Goal: Information Seeking & Learning: Learn about a topic

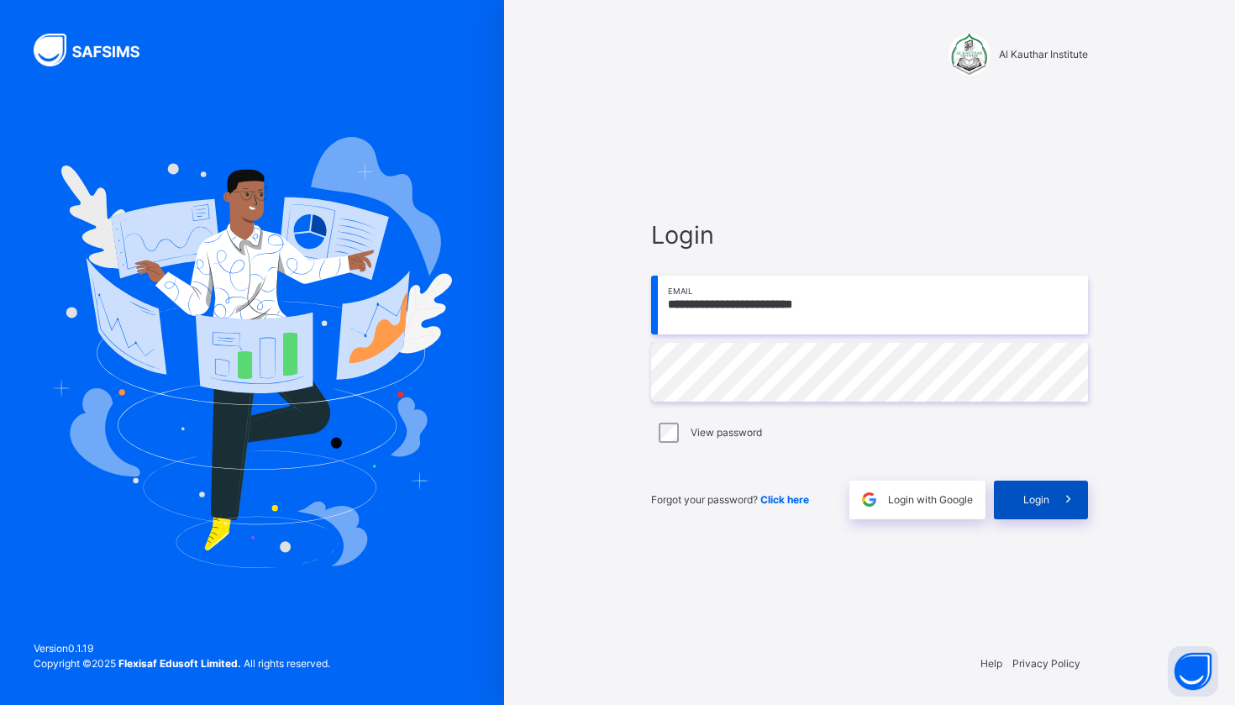
click at [1058, 505] on span at bounding box center [1068, 500] width 39 height 39
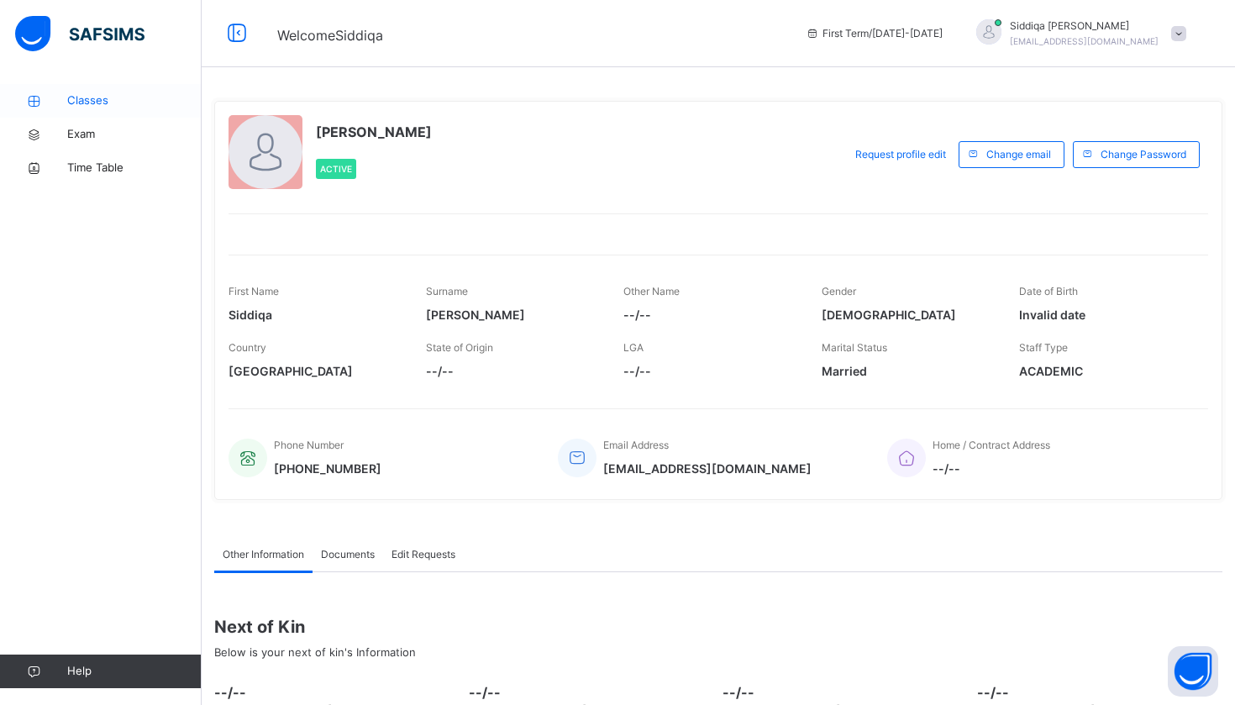
click at [131, 108] on span "Classes" at bounding box center [134, 100] width 134 height 17
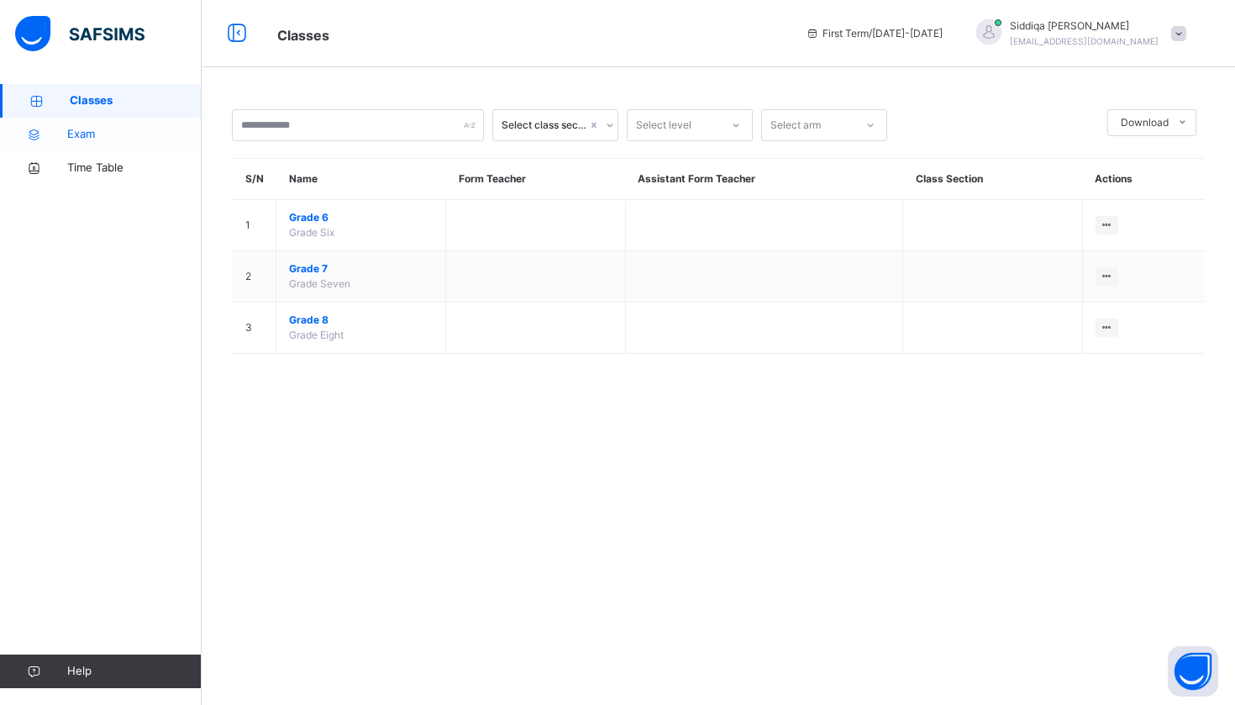
click at [113, 137] on span "Exam" at bounding box center [134, 134] width 134 height 17
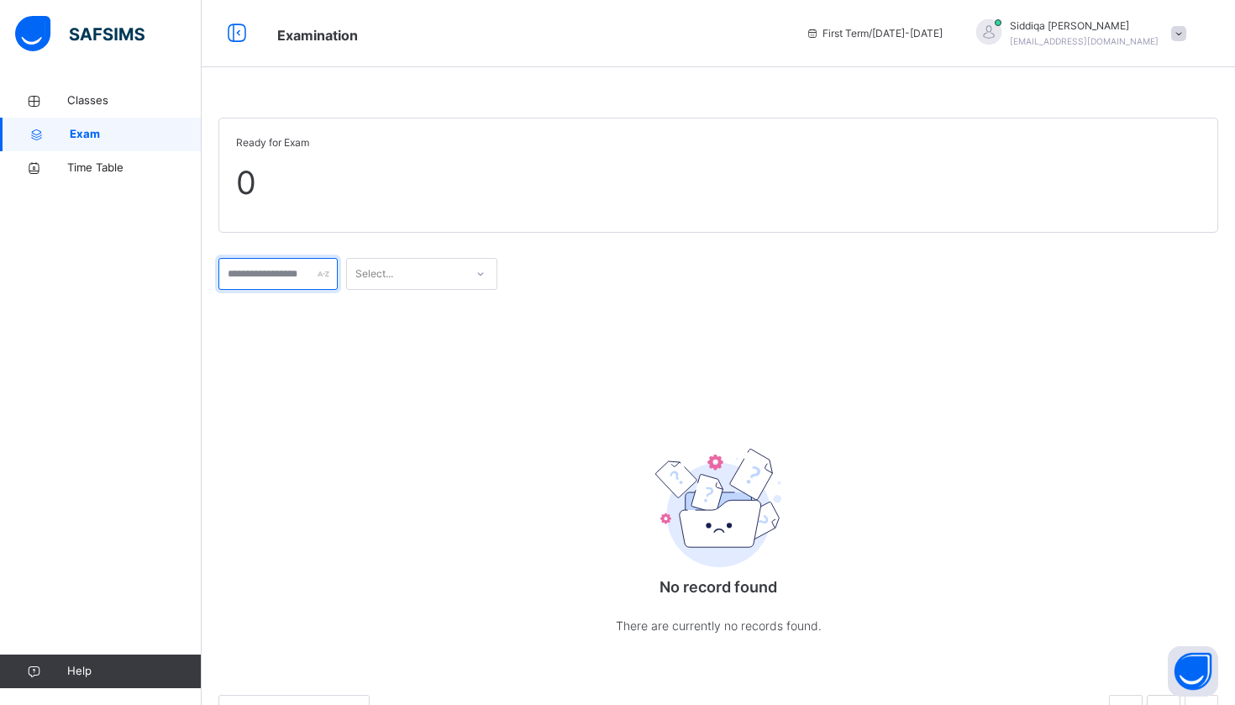
click at [275, 260] on input "text" at bounding box center [277, 274] width 119 height 32
click at [271, 168] on span "0" at bounding box center [718, 183] width 965 height 48
click at [137, 100] on span "Classes" at bounding box center [134, 100] width 134 height 17
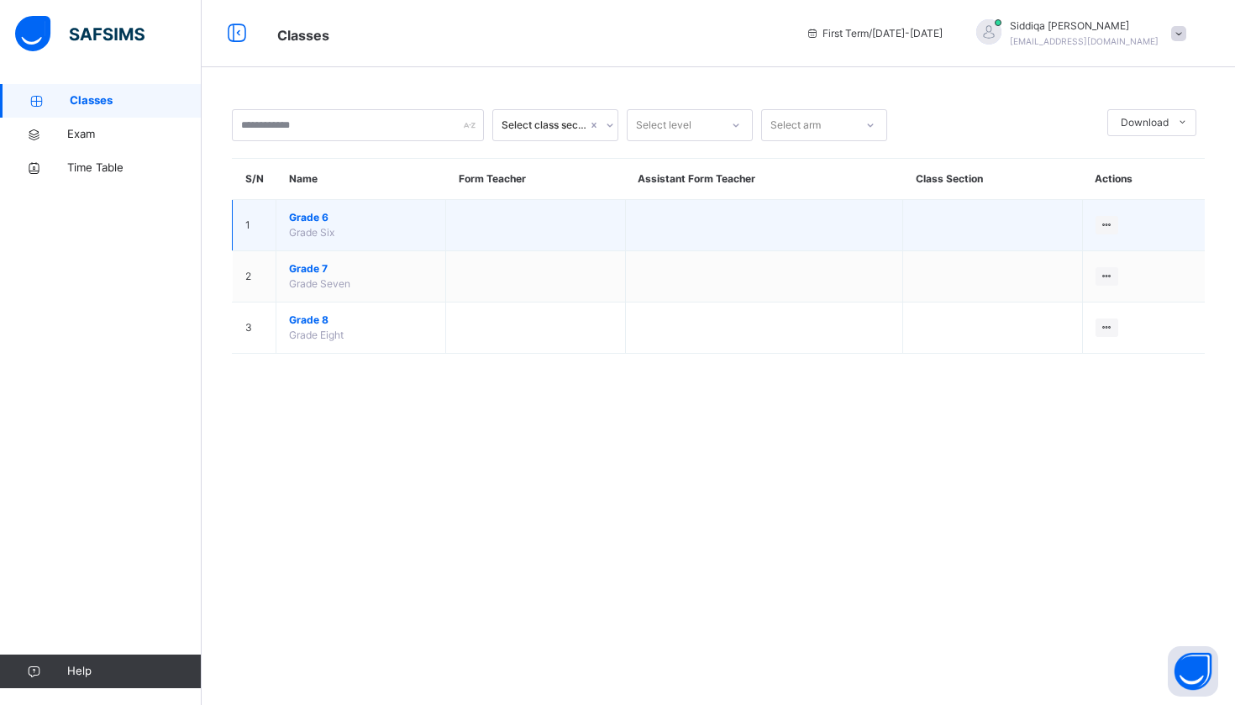
click at [329, 233] on span "Grade Six" at bounding box center [311, 232] width 45 height 13
click at [317, 214] on span "Grade 6" at bounding box center [361, 217] width 144 height 15
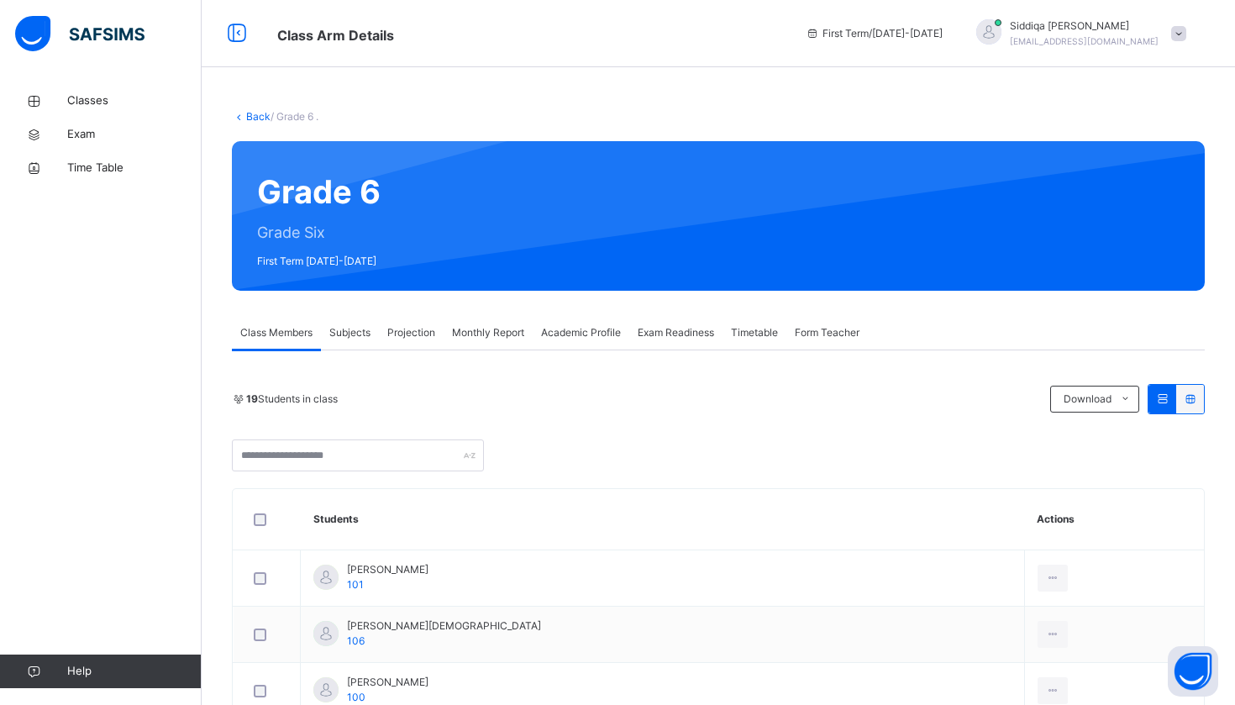
click at [365, 334] on span "Subjects" at bounding box center [349, 332] width 41 height 15
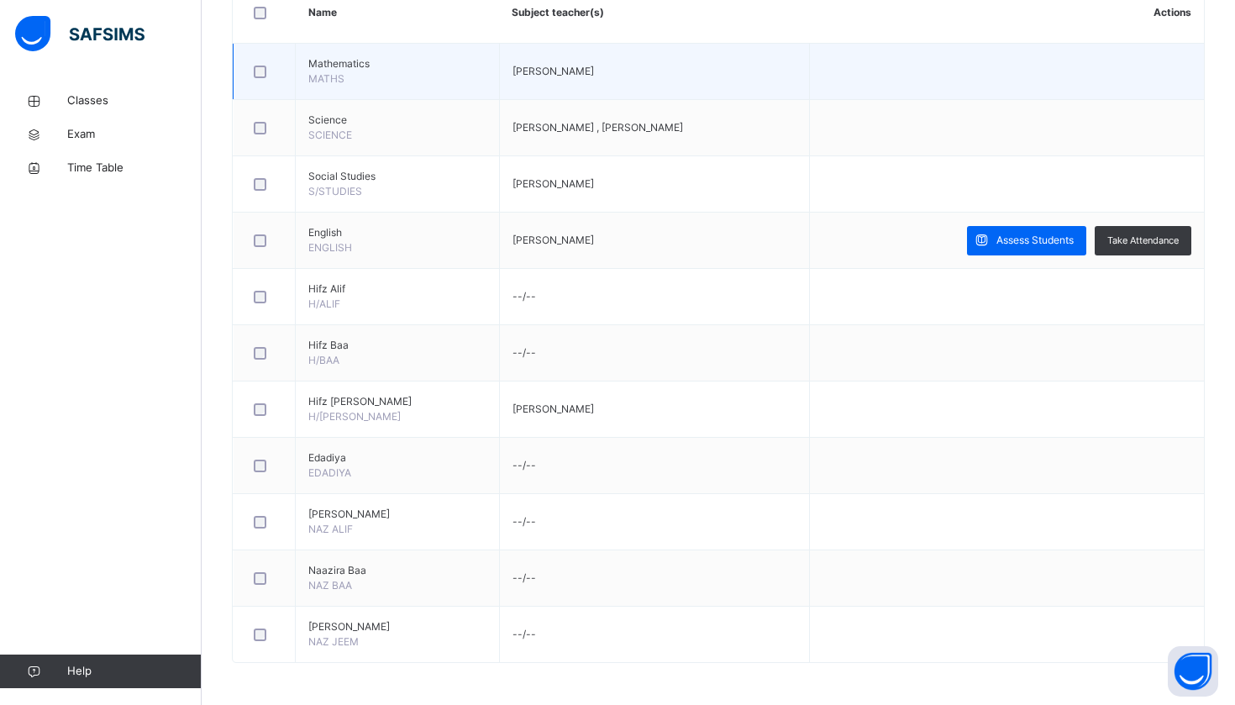
scroll to position [438, 0]
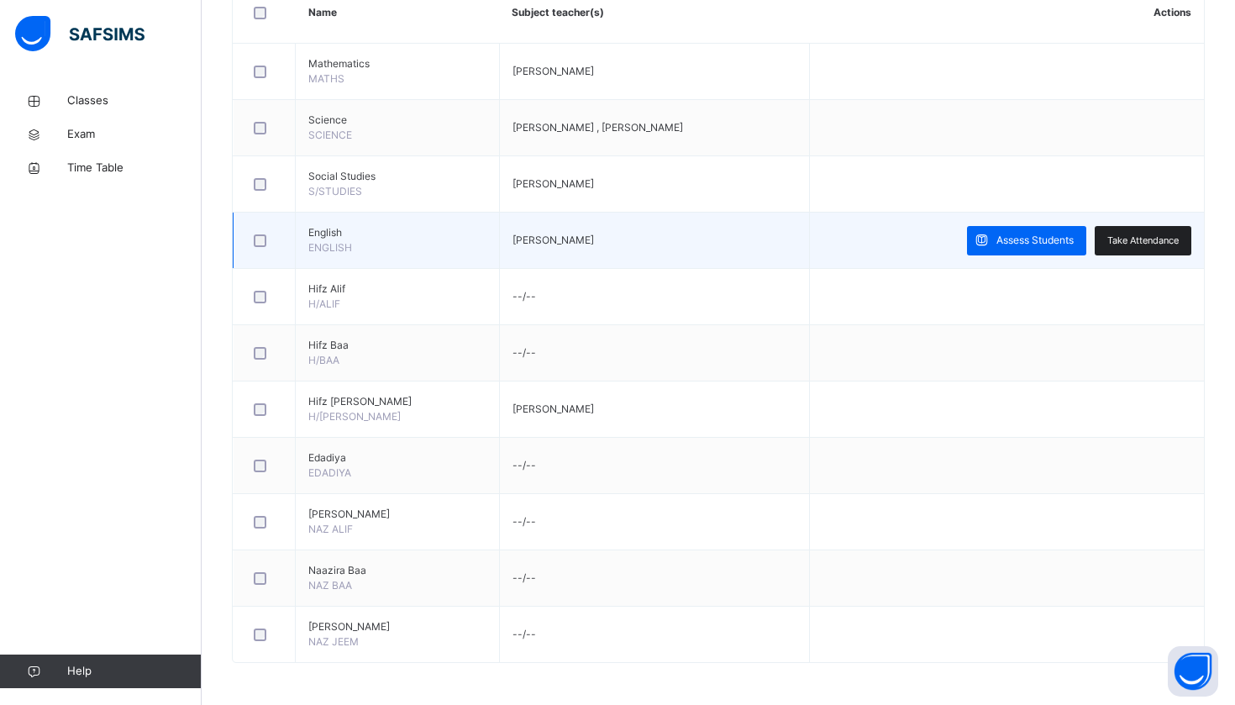
click at [1161, 241] on span "Take Attendance" at bounding box center [1142, 241] width 71 height 14
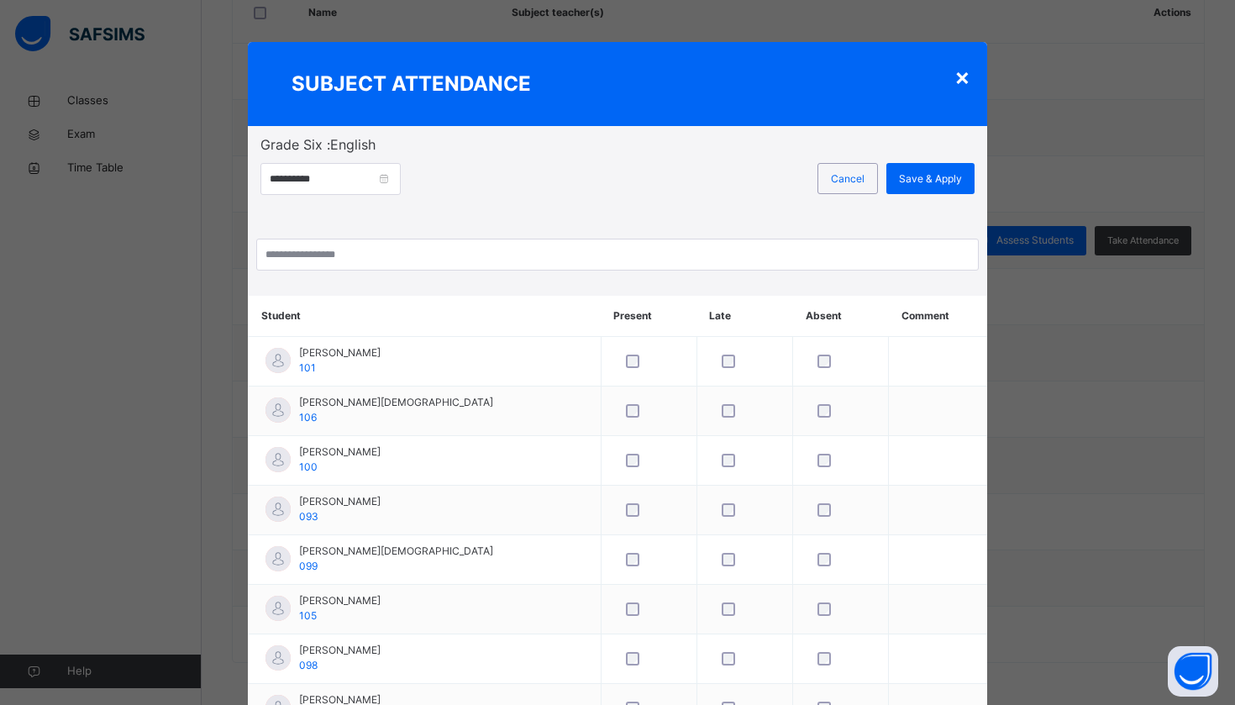
scroll to position [0, 0]
click at [972, 69] on div "SUBJECT ATTENDANCE" at bounding box center [617, 84] width 739 height 84
click at [963, 72] on div "×" at bounding box center [962, 76] width 16 height 35
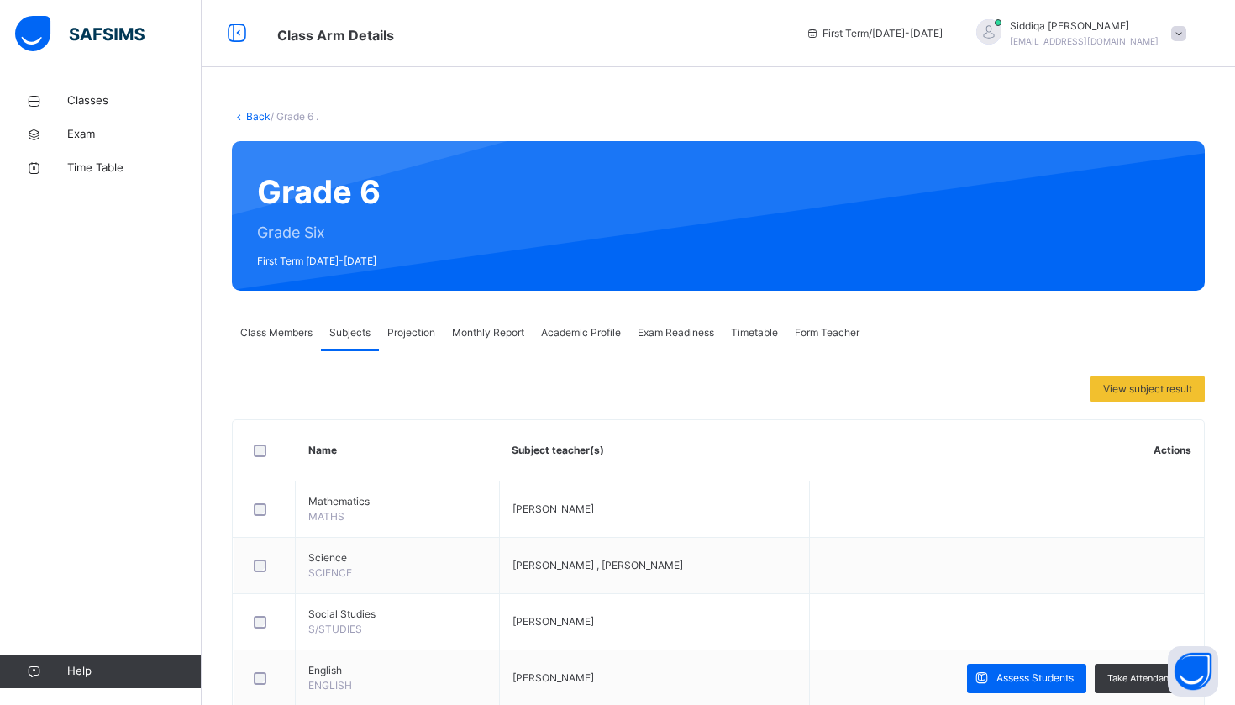
click at [415, 331] on span "Projection" at bounding box center [411, 332] width 48 height 15
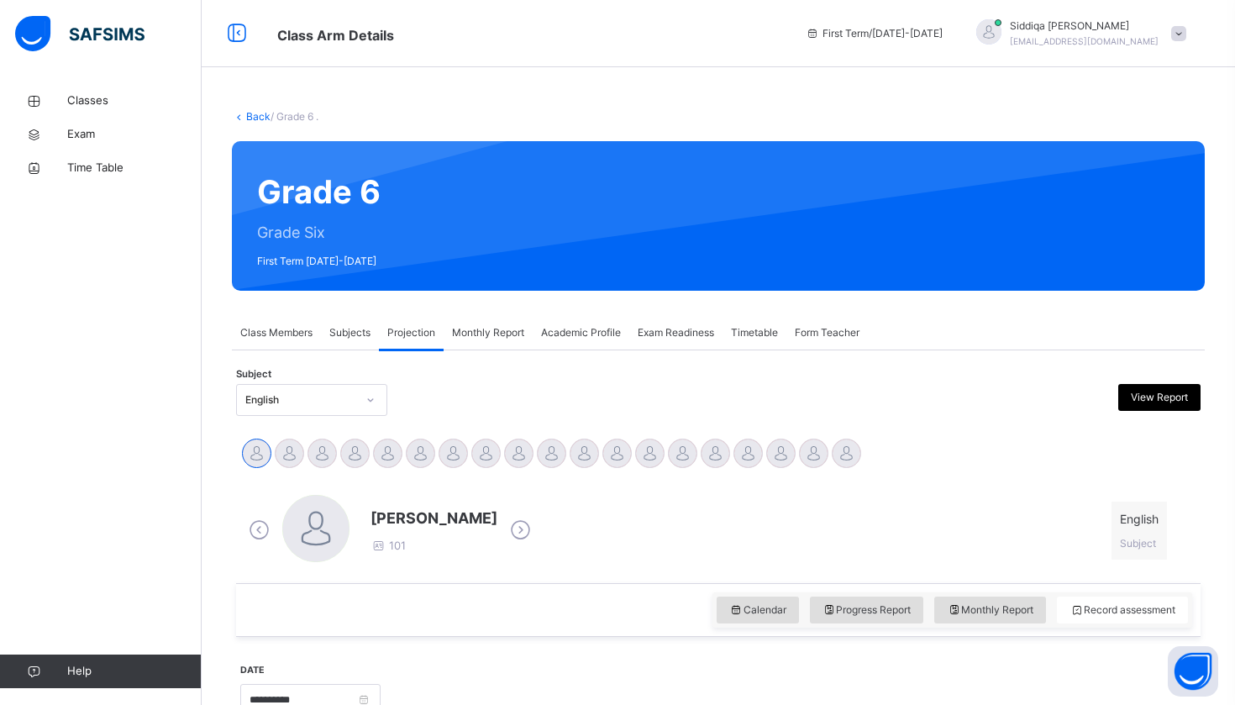
click at [499, 328] on span "Monthly Report" at bounding box center [488, 332] width 72 height 15
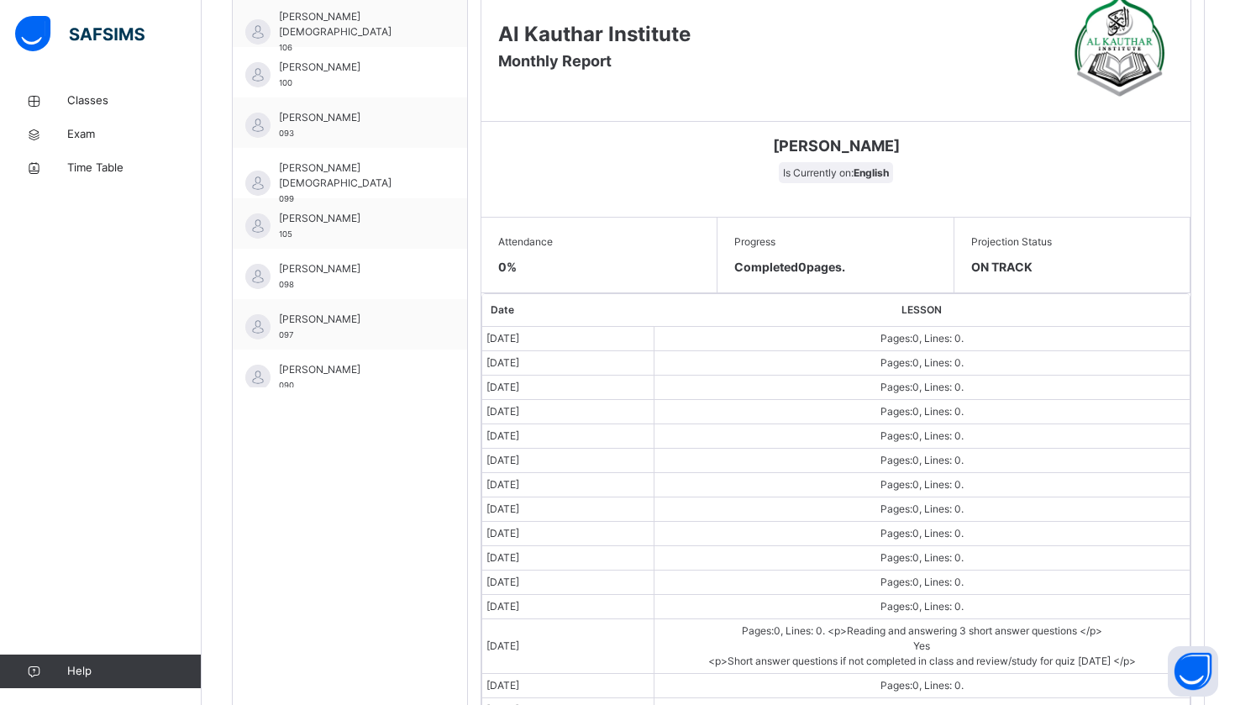
scroll to position [764, 0]
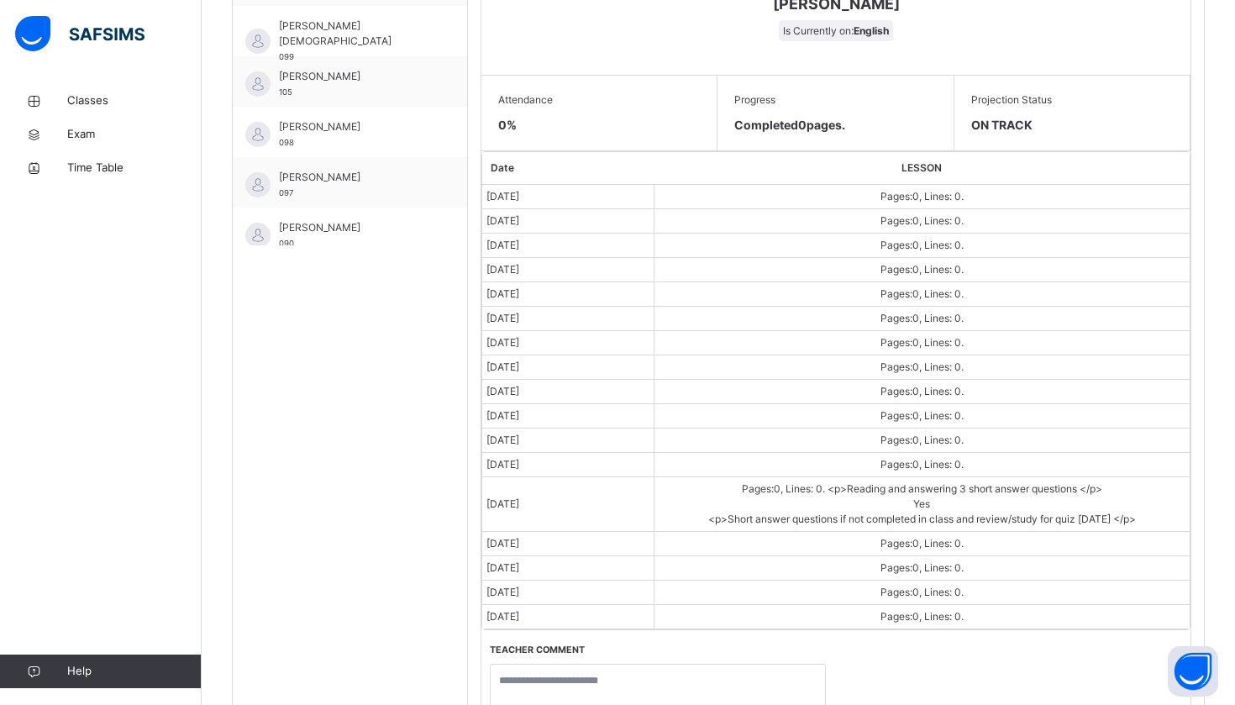
click at [686, 510] on td "Pages: 0 , Lines: 0 . <p>Reading and answering 3 short answer questions </p> Ye…" at bounding box center [922, 504] width 536 height 55
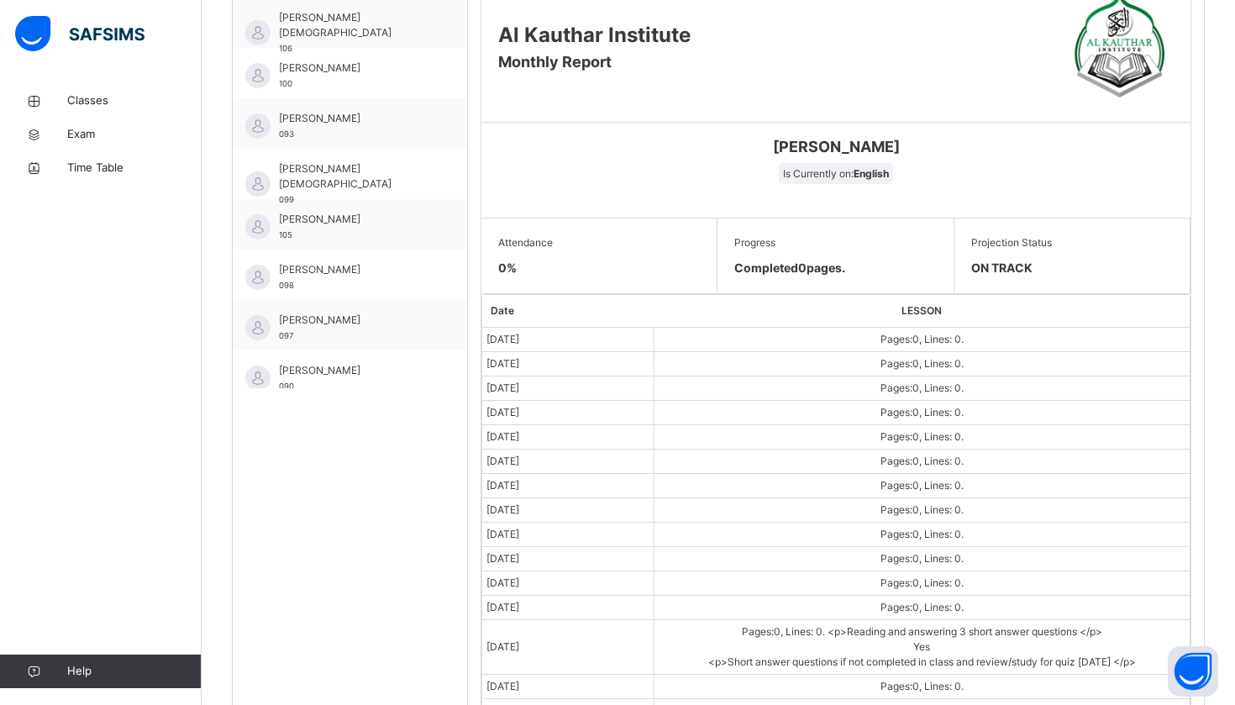
scroll to position [578, 0]
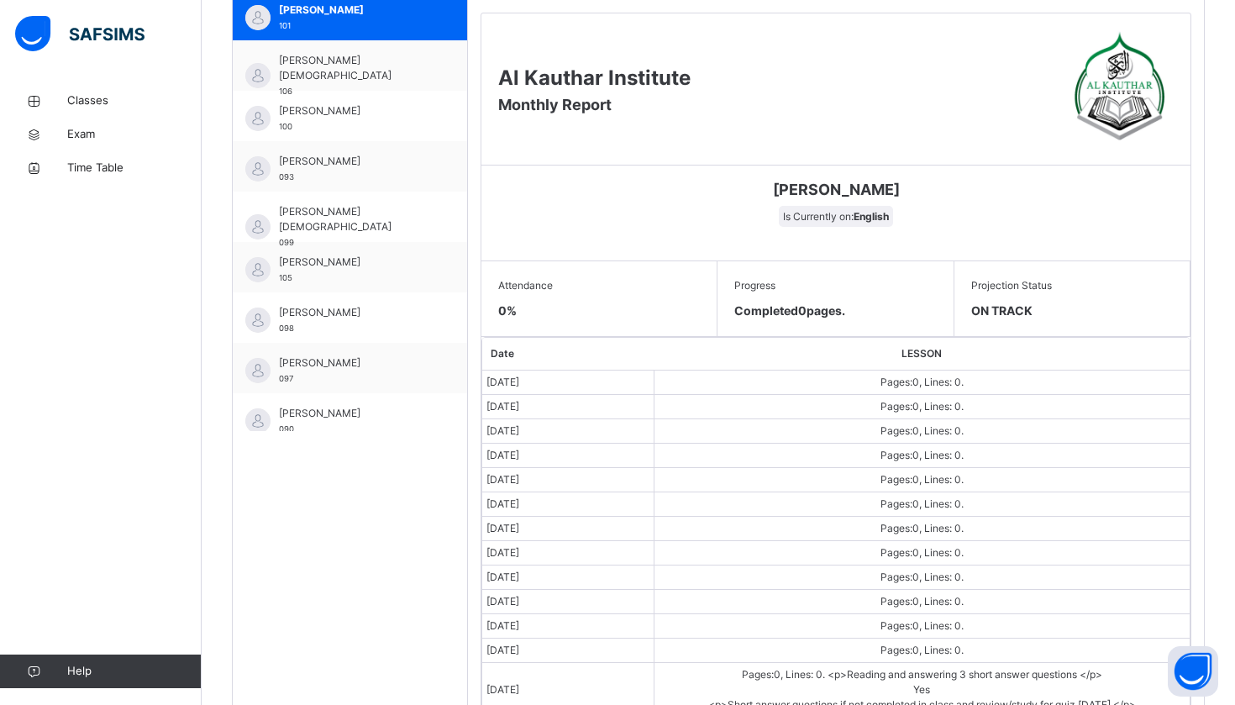
click at [732, 425] on td "Pages: 0 , Lines: 0 ." at bounding box center [922, 431] width 536 height 24
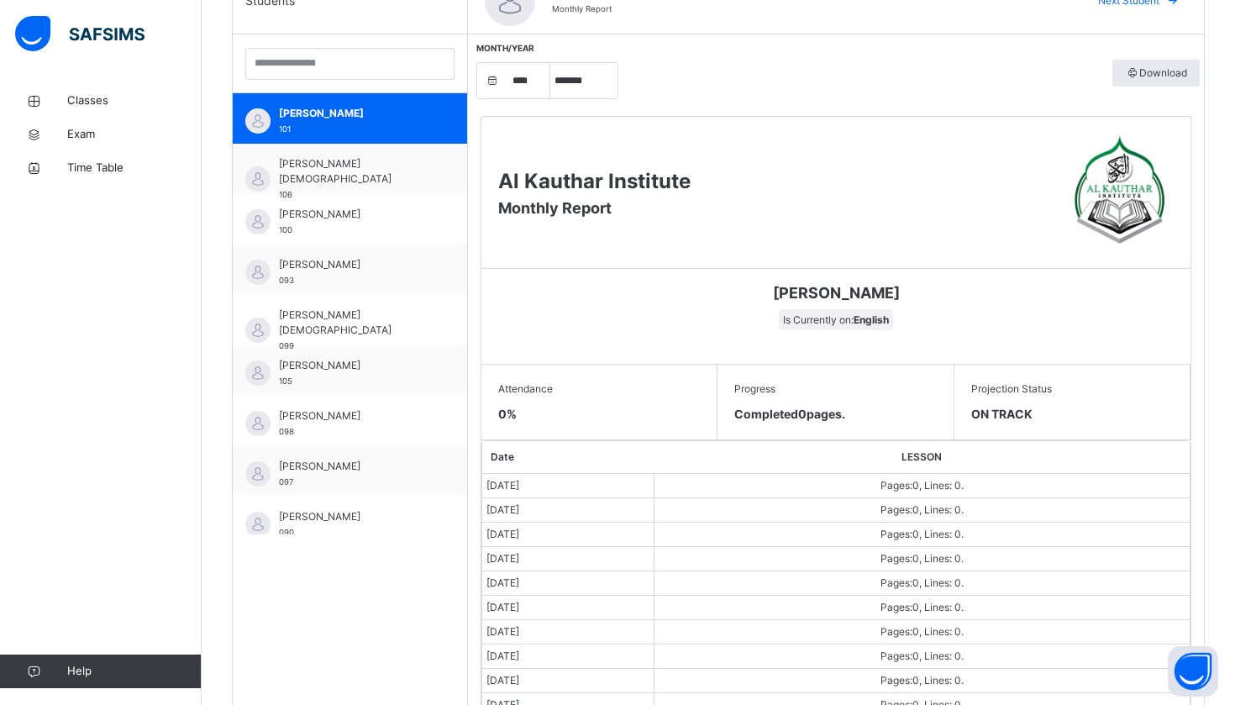
scroll to position [473, 0]
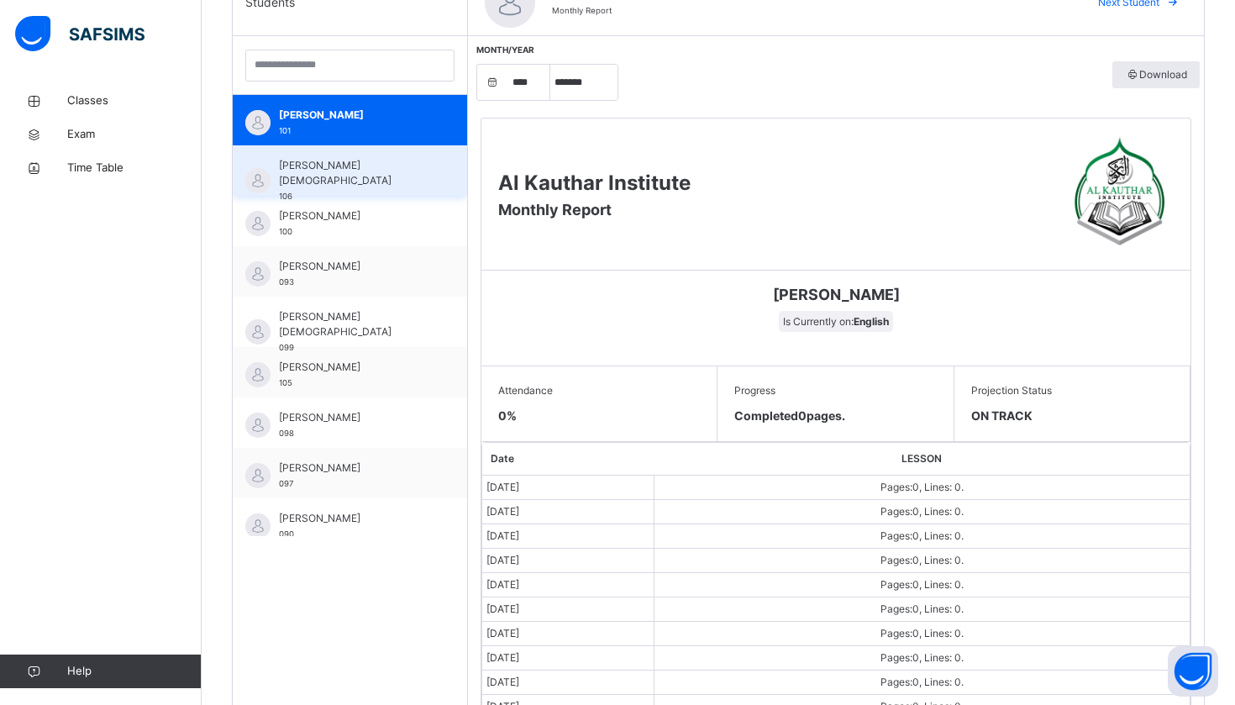
click at [371, 160] on span "[PERSON_NAME][DEMOGRAPHIC_DATA]" at bounding box center [354, 173] width 150 height 30
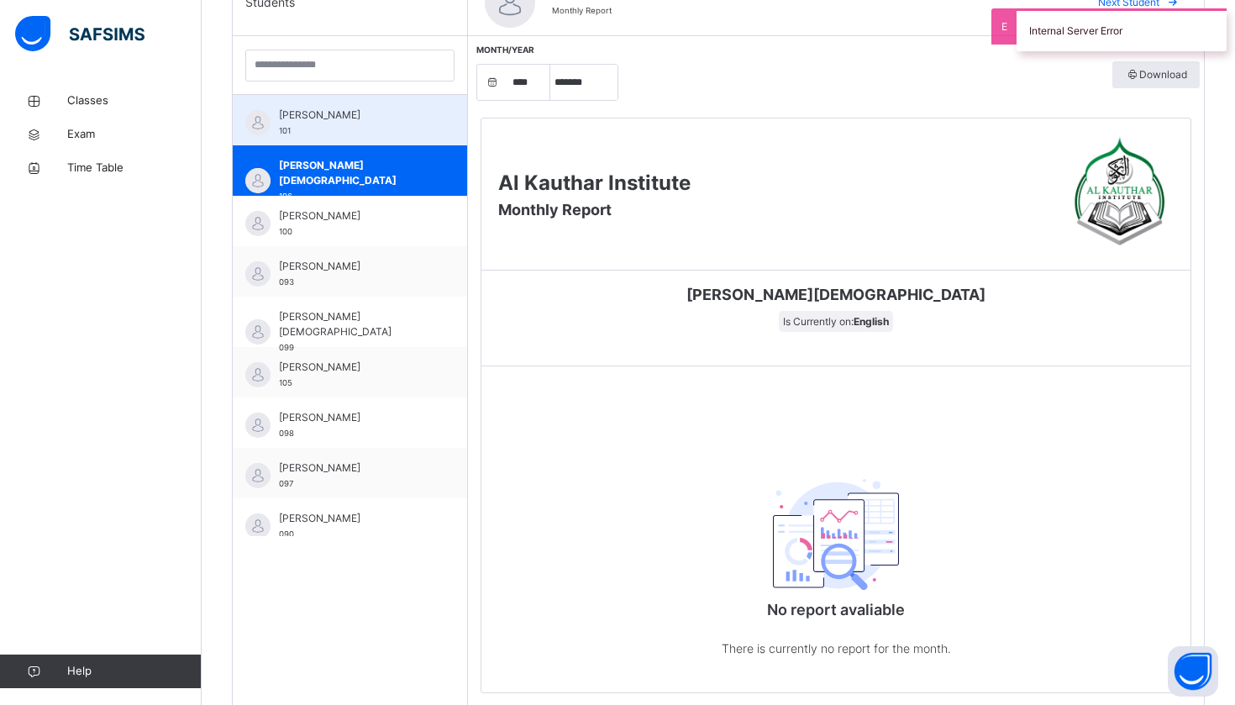
click at [378, 106] on div "Anabia Ousama 101" at bounding box center [350, 120] width 234 height 50
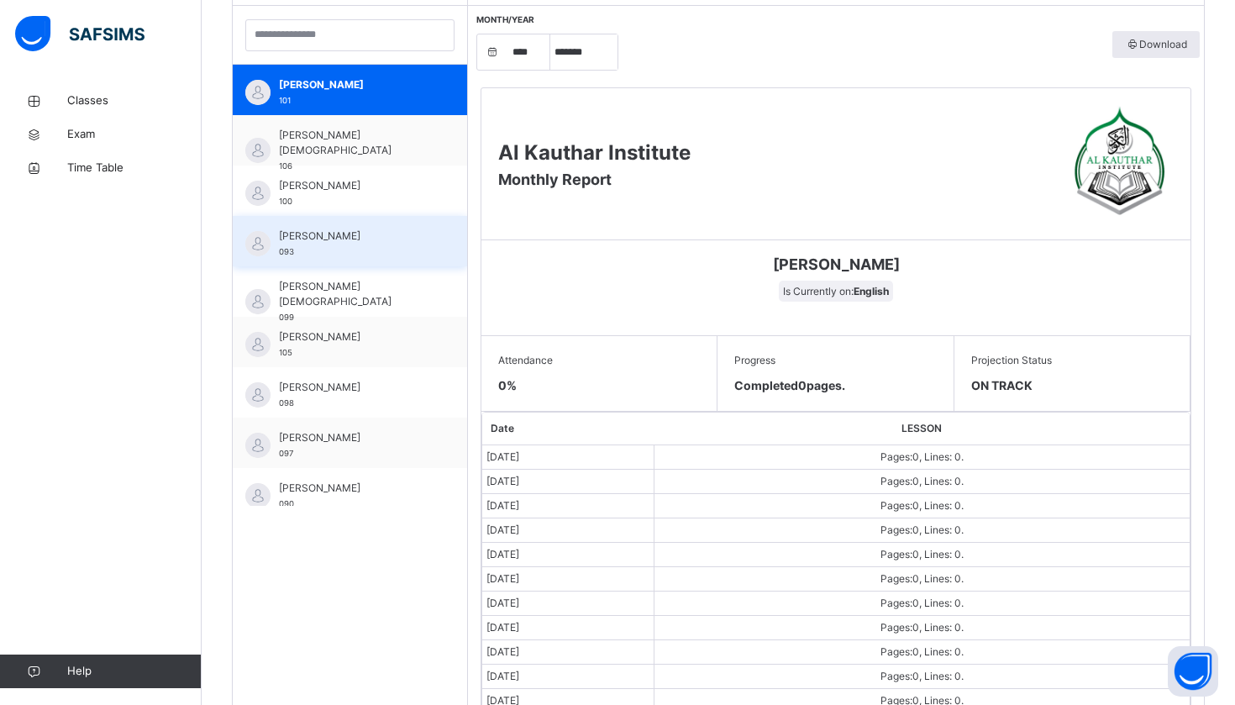
click at [384, 231] on span "[PERSON_NAME]" at bounding box center [354, 236] width 150 height 15
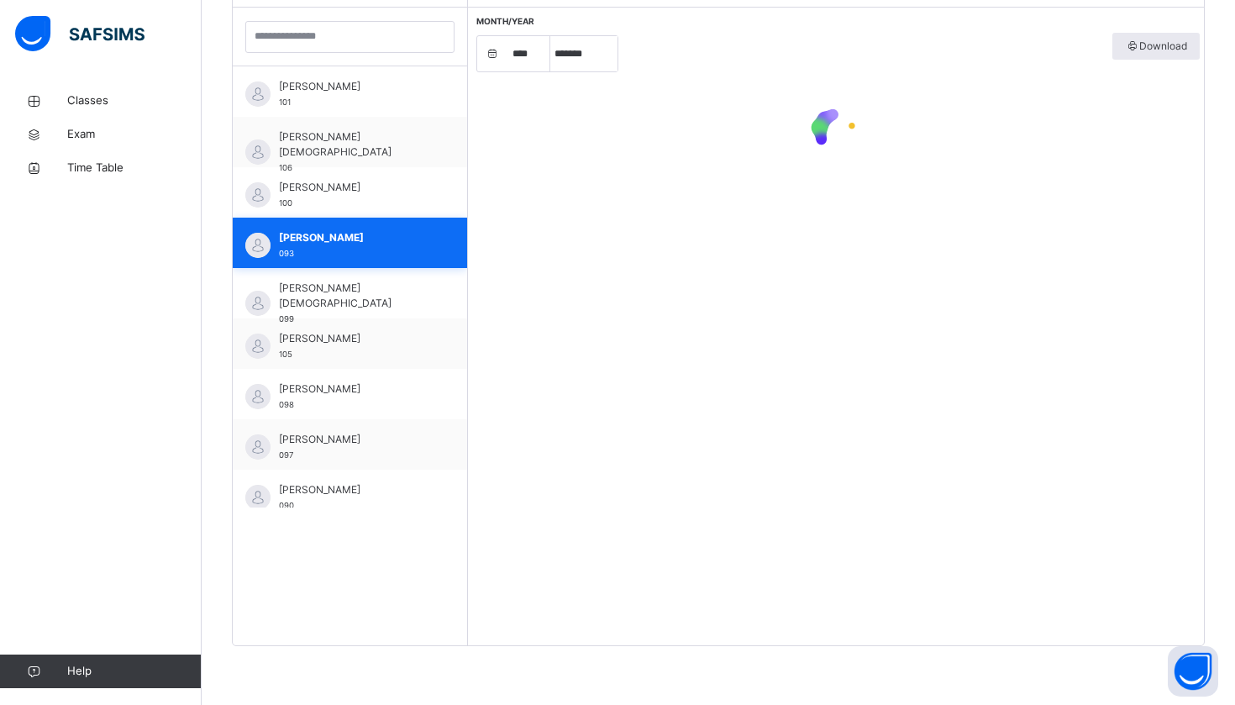
scroll to position [502, 0]
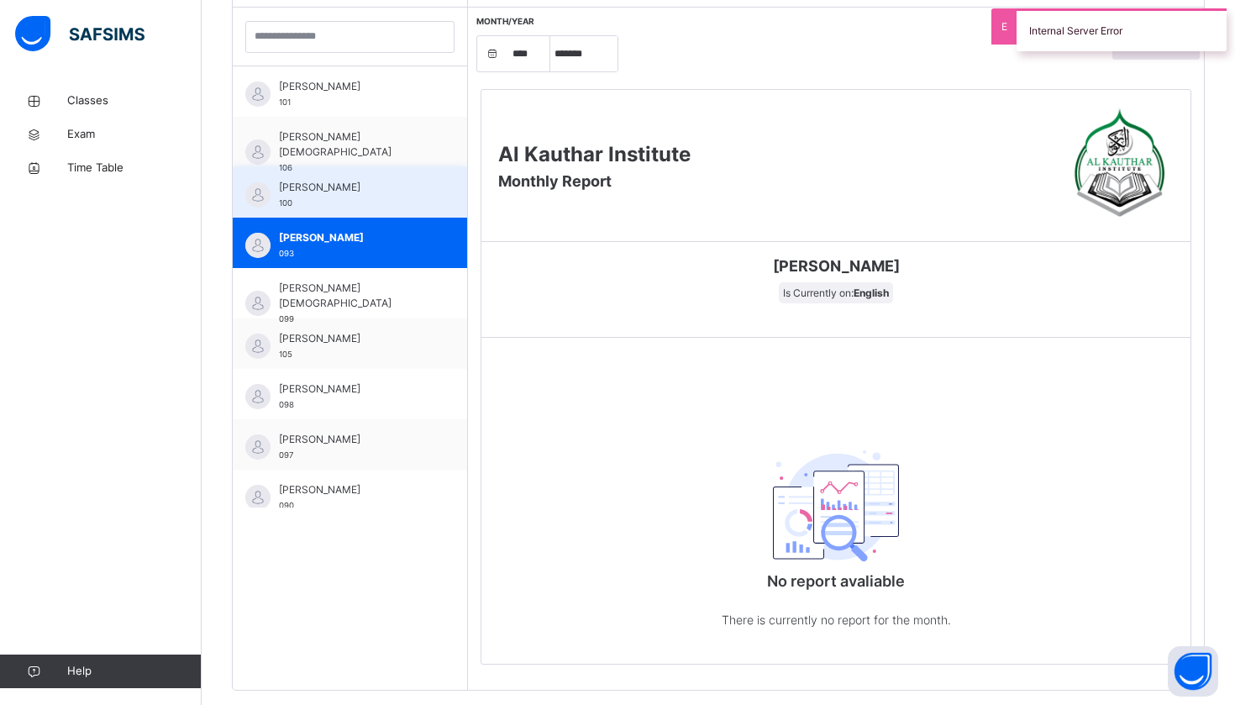
click at [368, 198] on div "[PERSON_NAME] 100" at bounding box center [354, 195] width 150 height 30
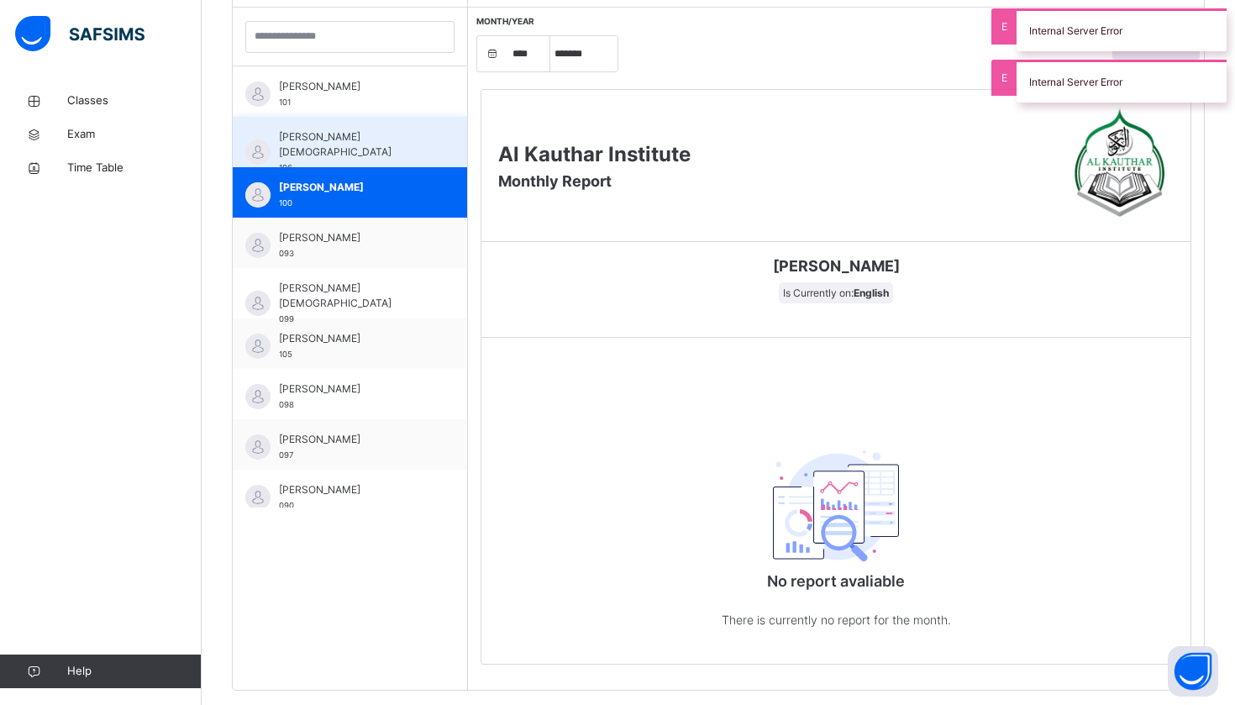
click at [376, 146] on div "Aushia [DEMOGRAPHIC_DATA] 106" at bounding box center [354, 151] width 150 height 45
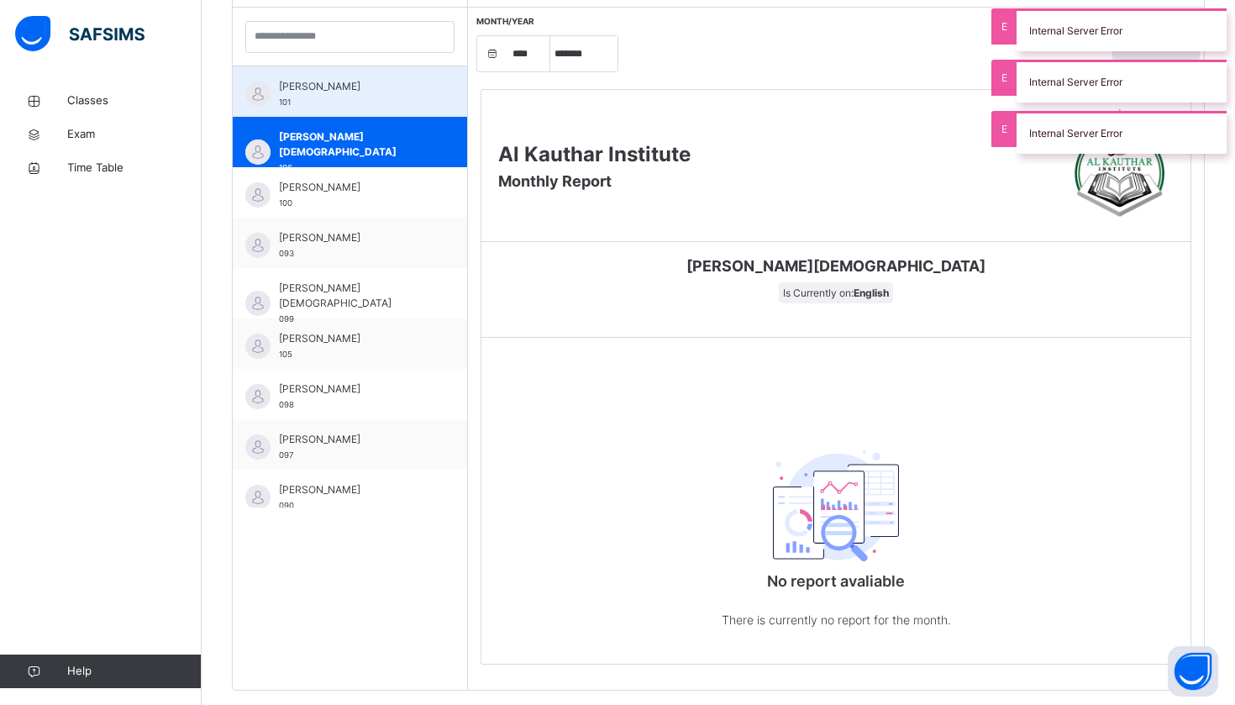
click at [378, 91] on span "[PERSON_NAME]" at bounding box center [354, 86] width 150 height 15
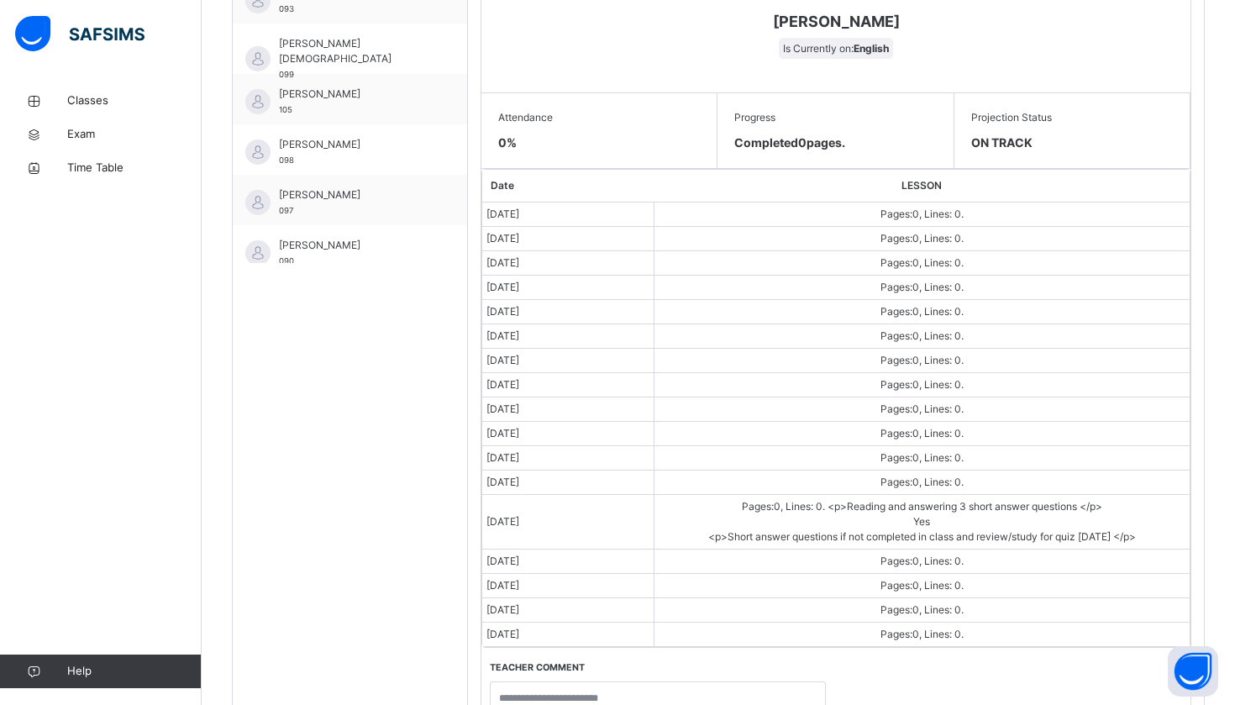
scroll to position [748, 0]
click at [896, 230] on span "Pages: 0 , Lines: 0 ." at bounding box center [922, 236] width 83 height 13
click at [912, 220] on td "Pages: 0 , Lines: 0 ." at bounding box center [922, 213] width 536 height 24
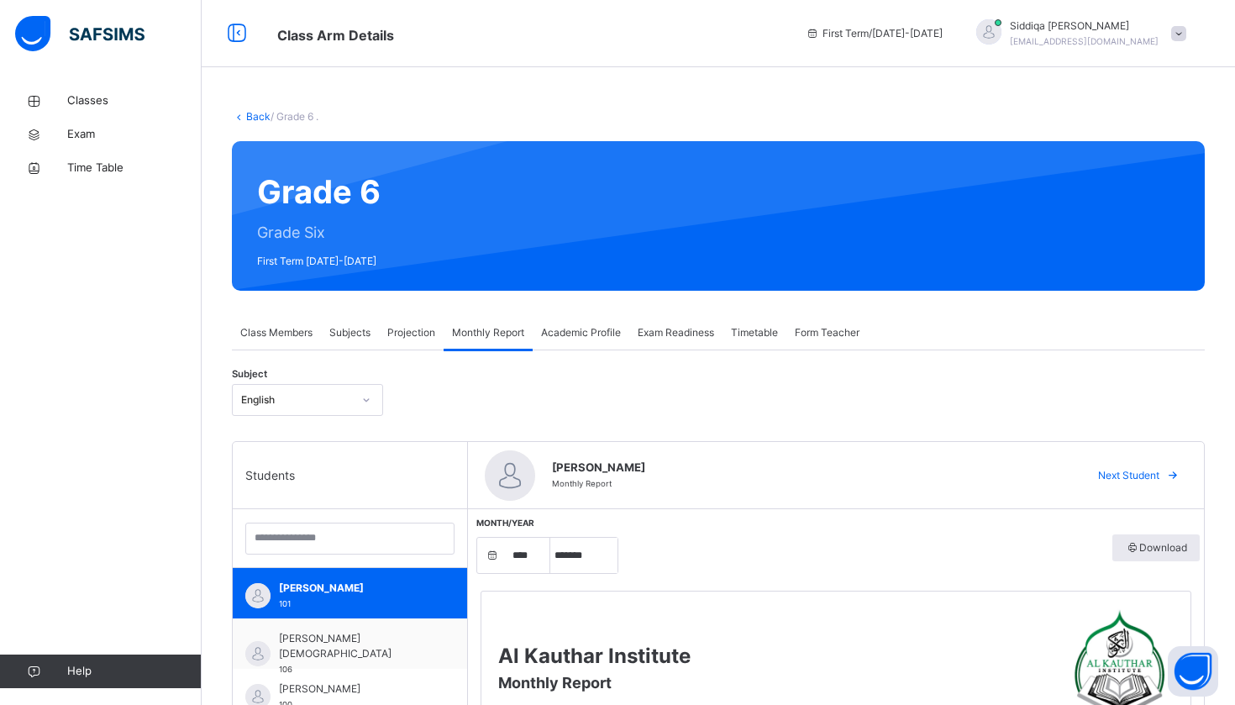
scroll to position [0, 0]
click at [672, 330] on span "Exam Readiness" at bounding box center [676, 332] width 76 height 15
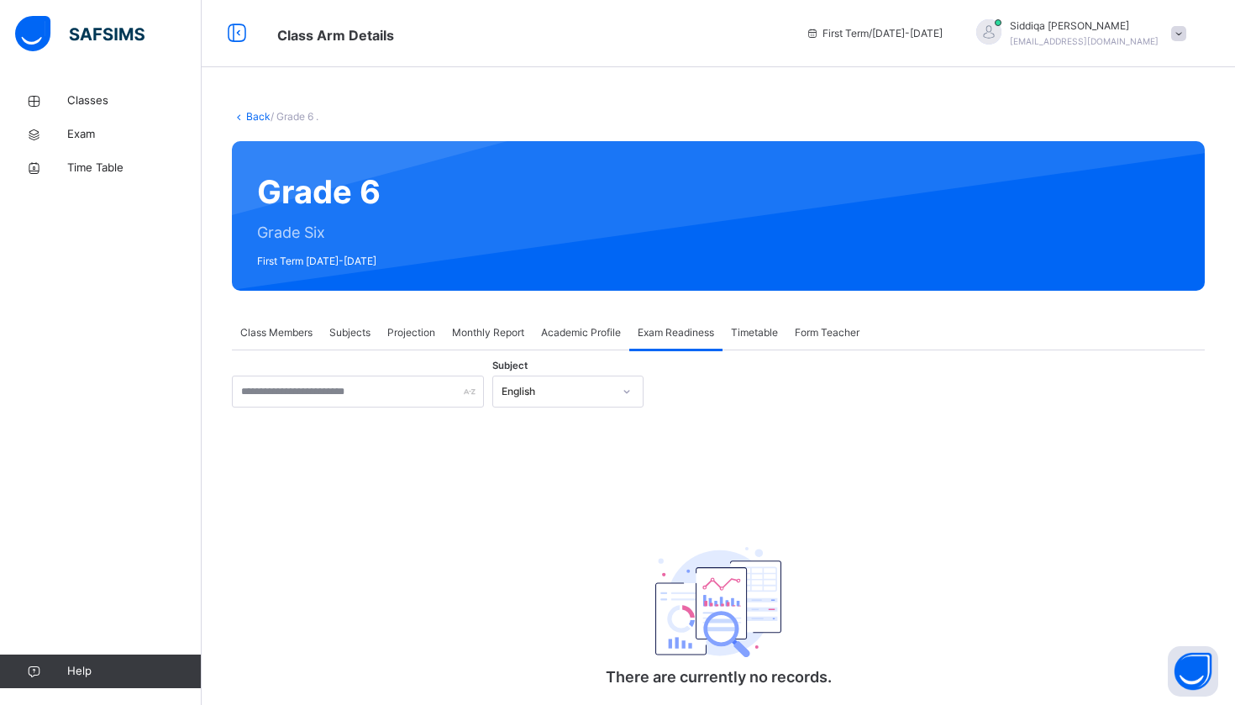
click at [442, 327] on div "Projection" at bounding box center [411, 333] width 65 height 34
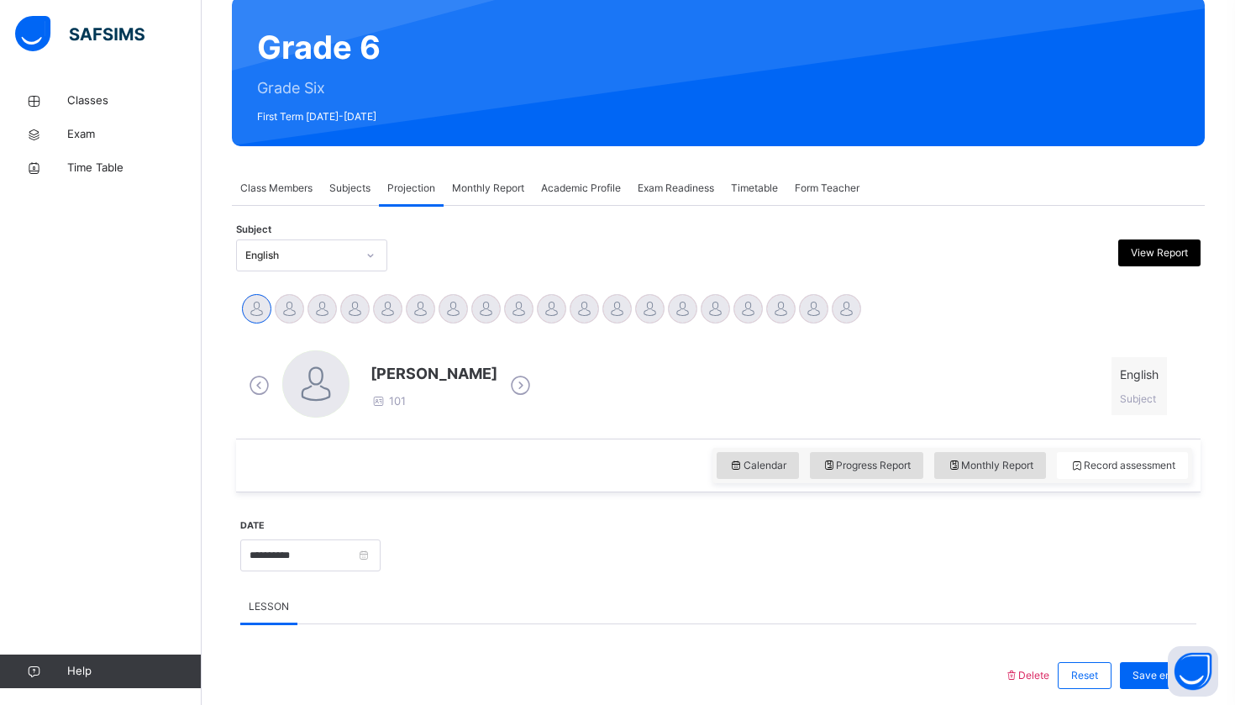
scroll to position [395, 0]
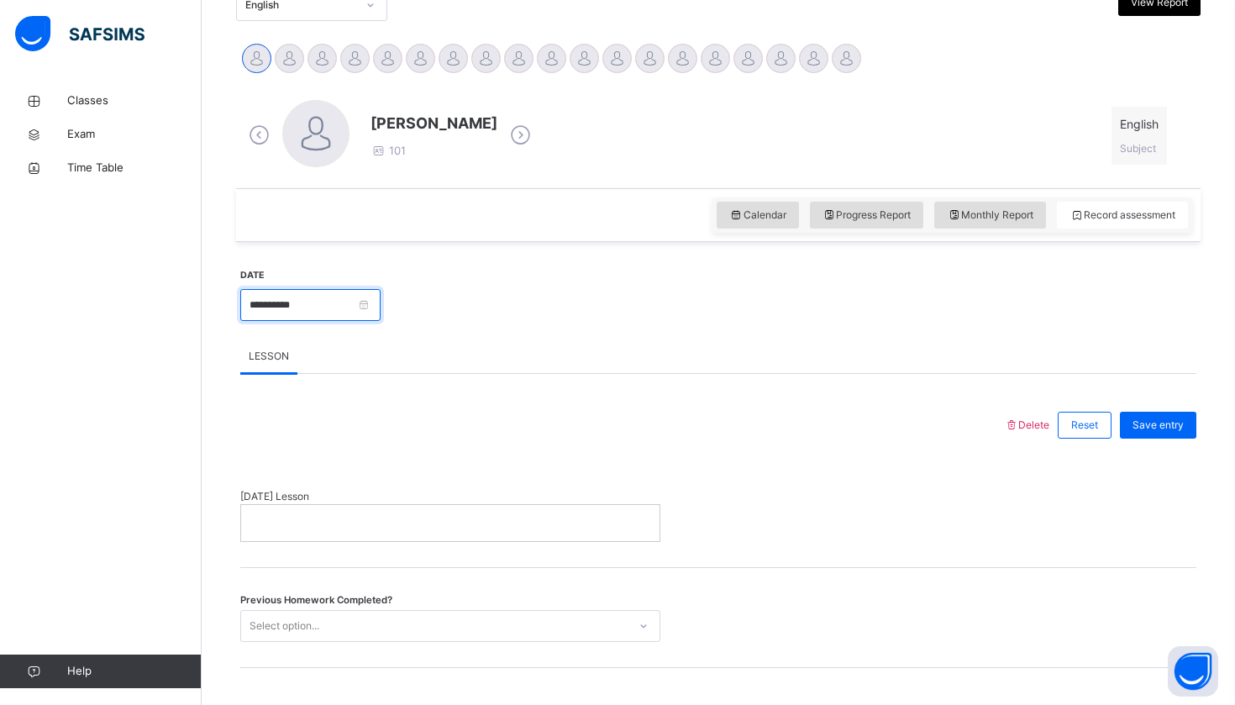
click at [353, 311] on input "**********" at bounding box center [310, 305] width 140 height 32
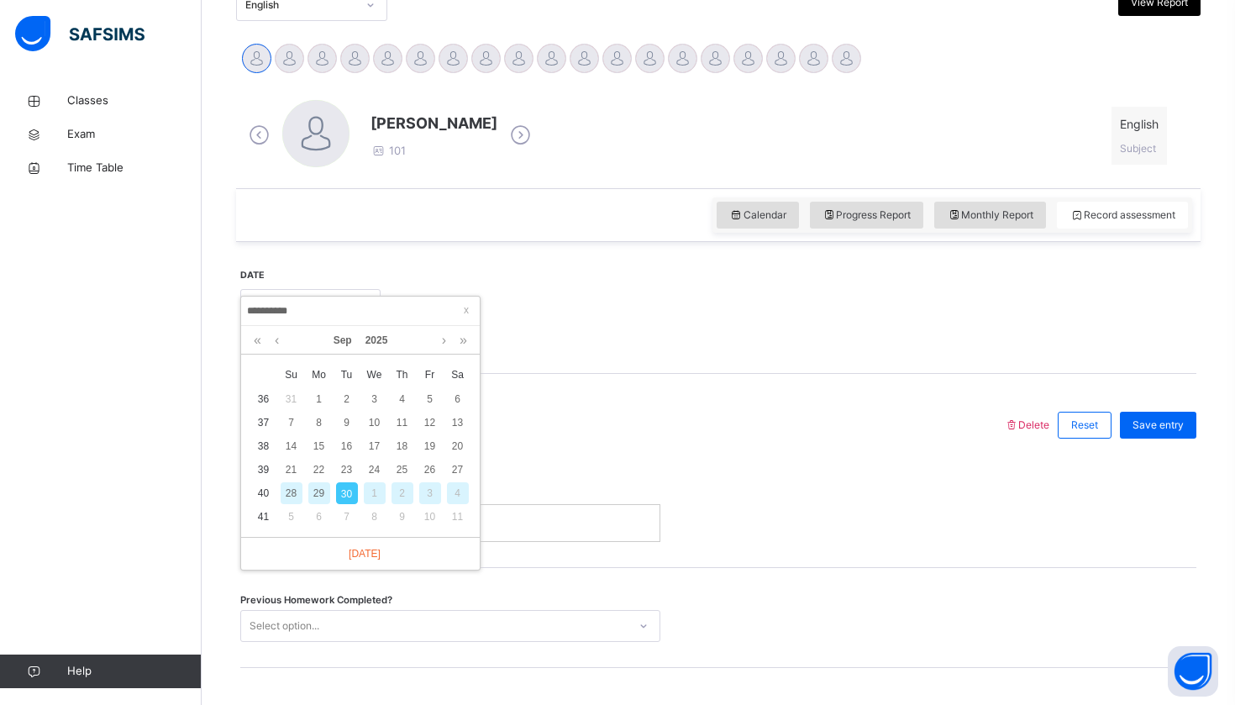
click at [319, 490] on div "29" at bounding box center [319, 493] width 22 height 22
type input "**********"
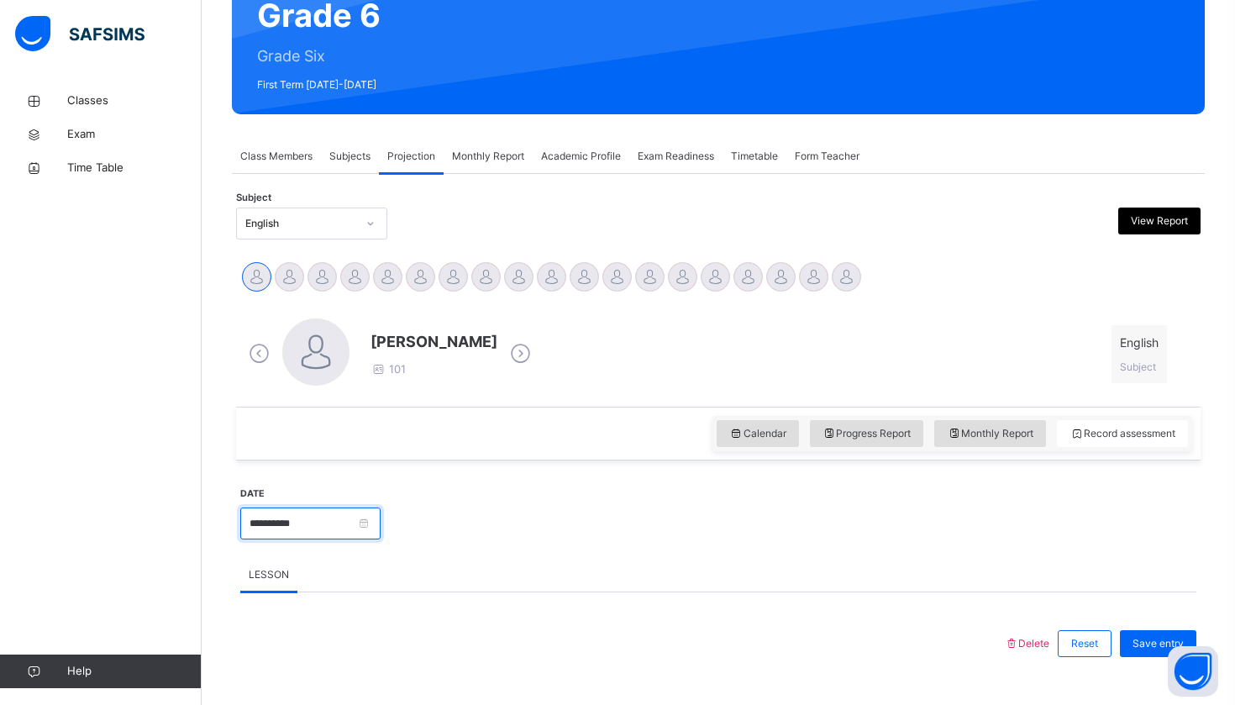
click at [344, 535] on input "**********" at bounding box center [310, 523] width 140 height 32
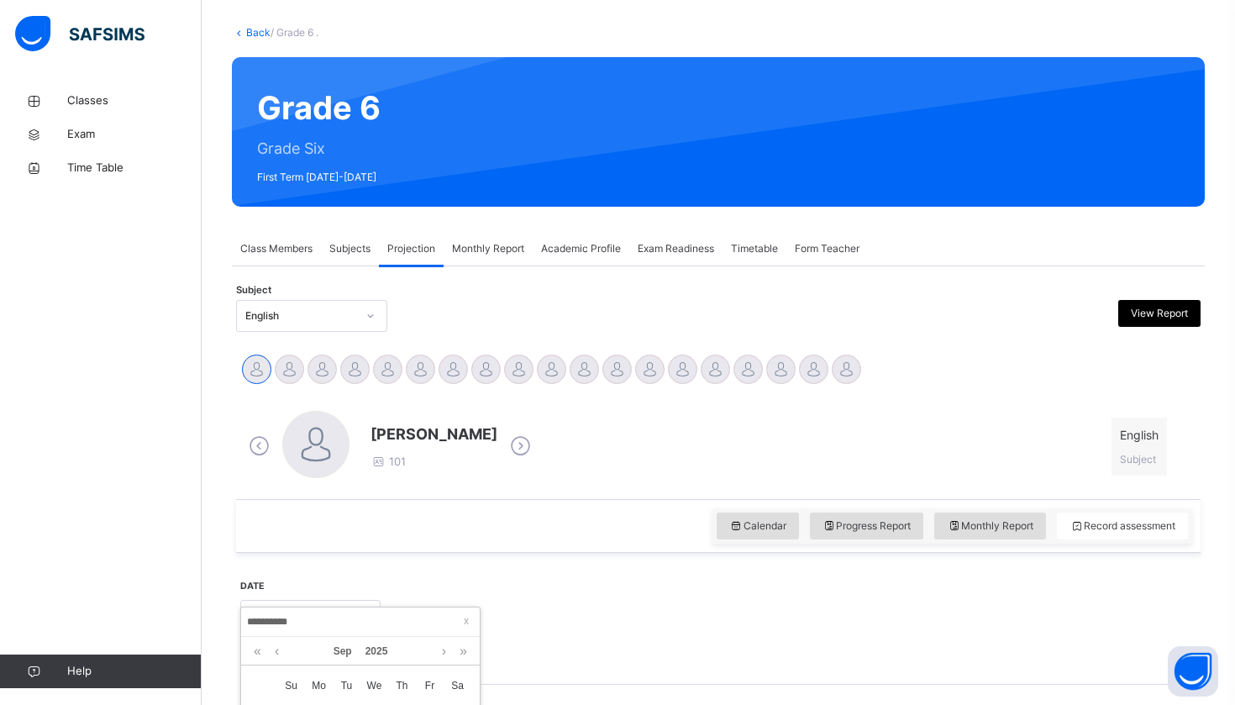
scroll to position [23, 0]
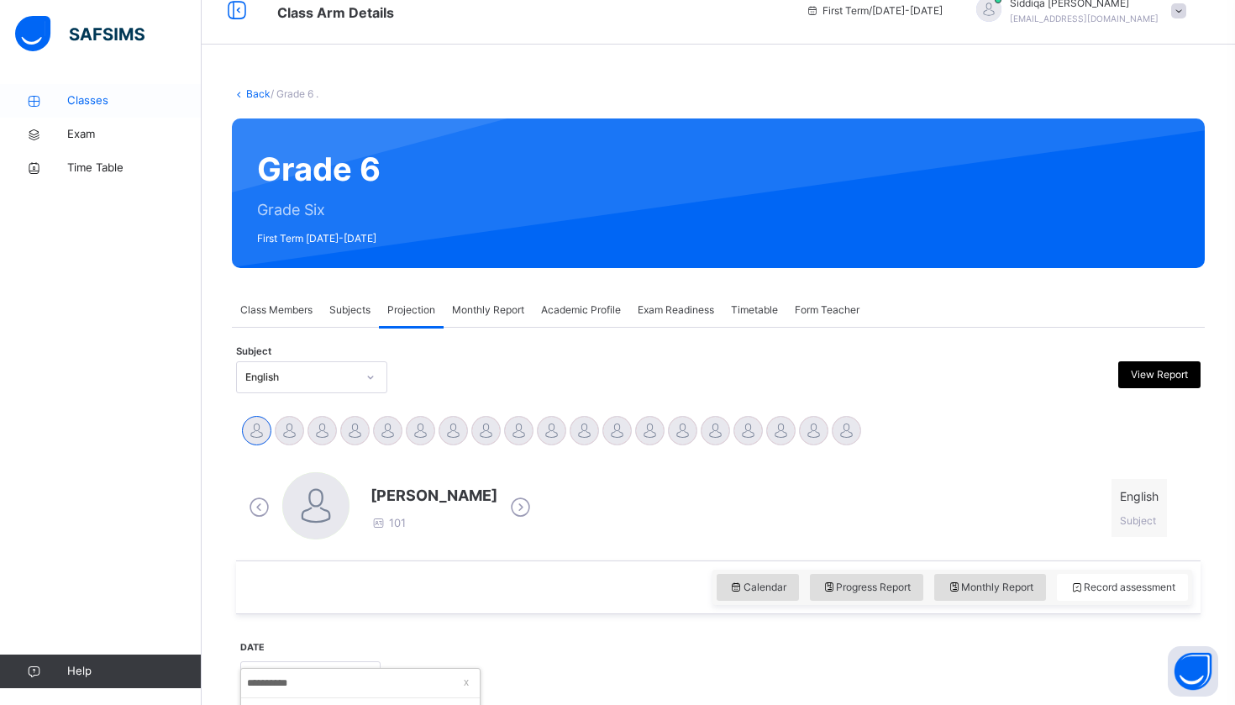
click at [132, 112] on link "Classes" at bounding box center [101, 101] width 202 height 34
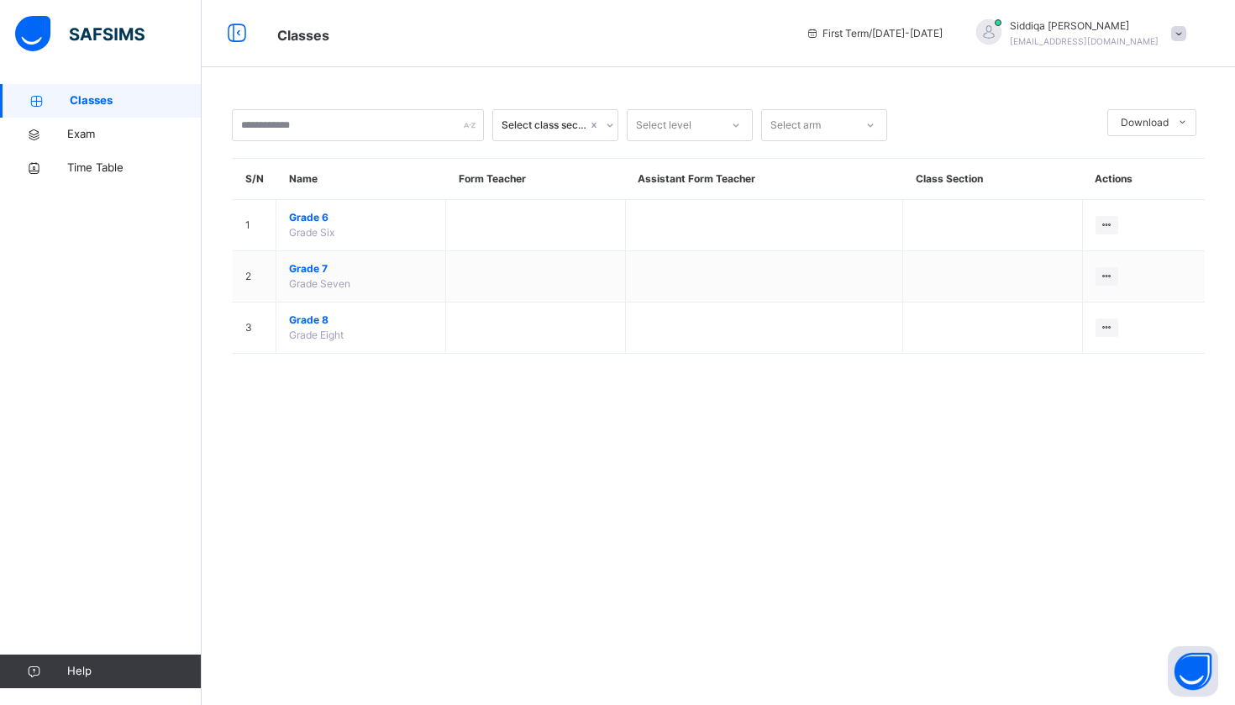
click at [136, 33] on img at bounding box center [79, 33] width 129 height 35
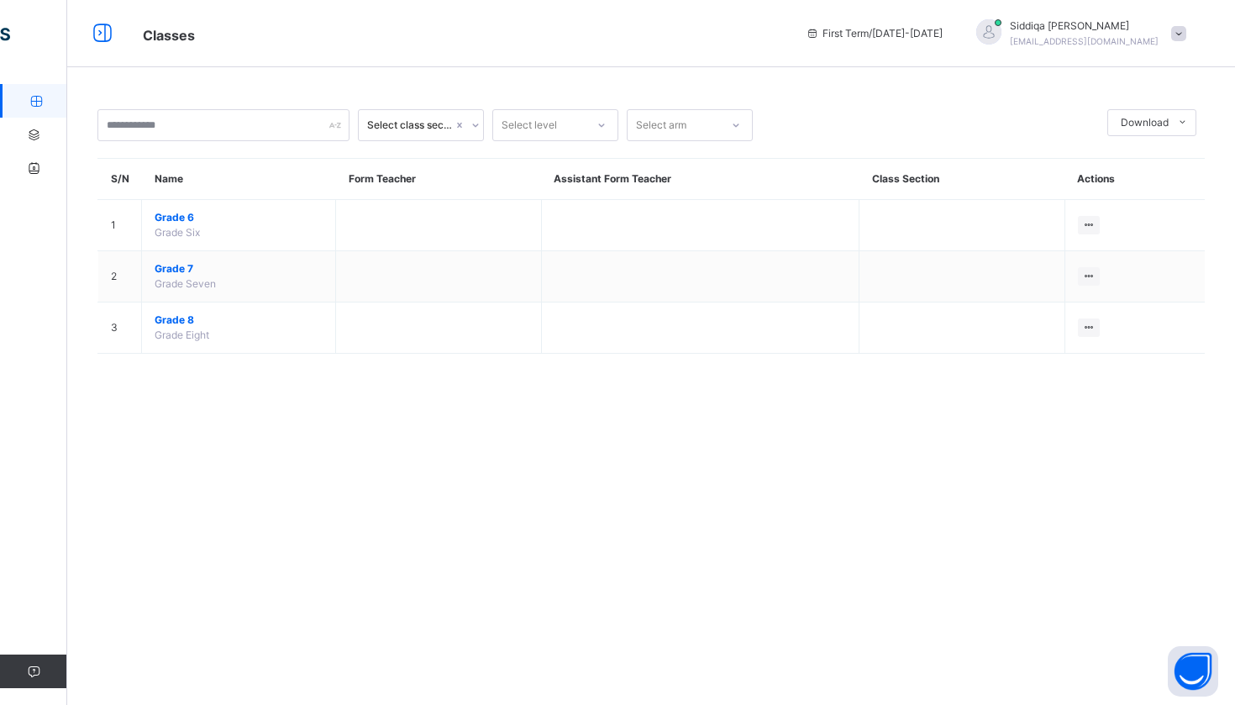
click at [136, 33] on div "Classes" at bounding box center [461, 34] width 671 height 28
